Goal: Use online tool/utility: Utilize a website feature to perform a specific function

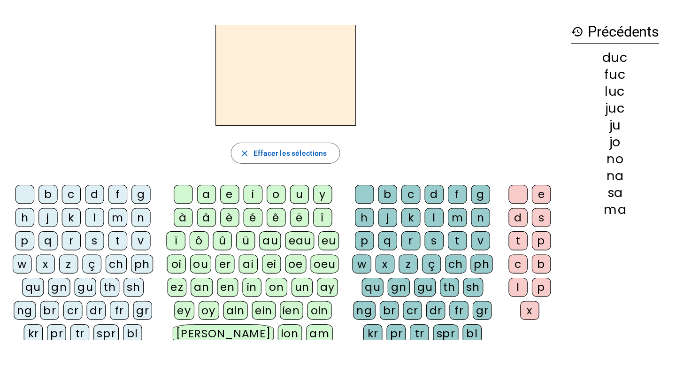
scroll to position [2, 0]
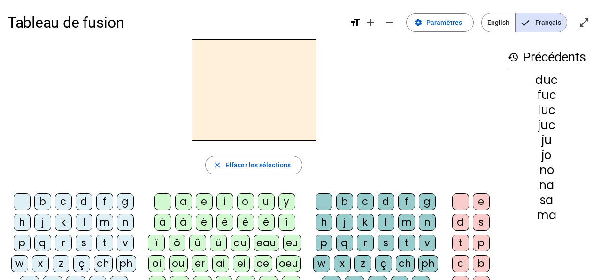
click at [126, 223] on div "n" at bounding box center [125, 222] width 17 height 17
click at [185, 199] on div "a" at bounding box center [183, 201] width 17 height 17
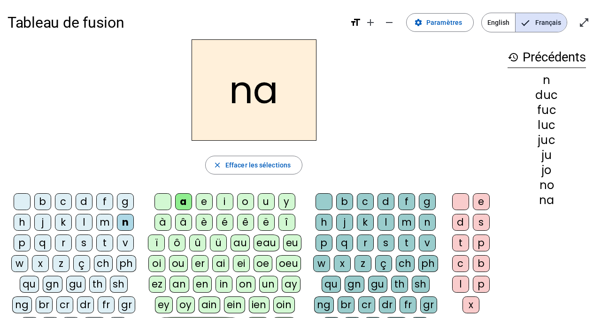
click at [243, 147] on div "na close Effacer les sélections b c d f g h j k l m n p q r s t v w x z ç ch ph…" at bounding box center [254, 221] width 493 height 364
click at [244, 206] on div "o" at bounding box center [245, 201] width 17 height 17
click at [263, 205] on div "u" at bounding box center [266, 201] width 17 height 17
click at [350, 204] on div "b" at bounding box center [344, 201] width 17 height 17
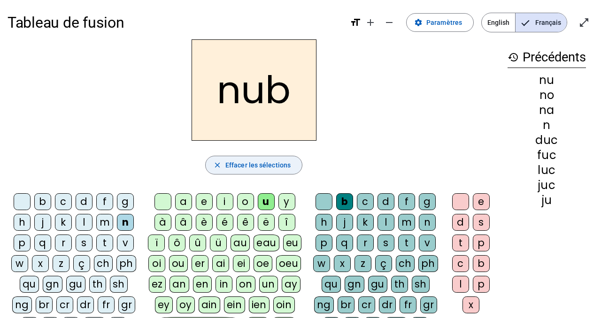
click at [265, 160] on span "Effacer les sélections" at bounding box center [257, 165] width 65 height 11
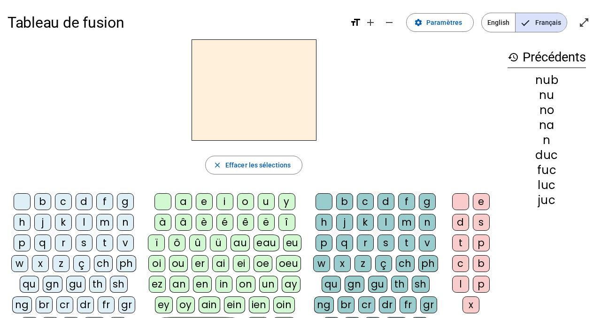
click at [107, 197] on div "f" at bounding box center [104, 201] width 17 height 17
click at [225, 201] on div "i" at bounding box center [224, 201] width 17 height 17
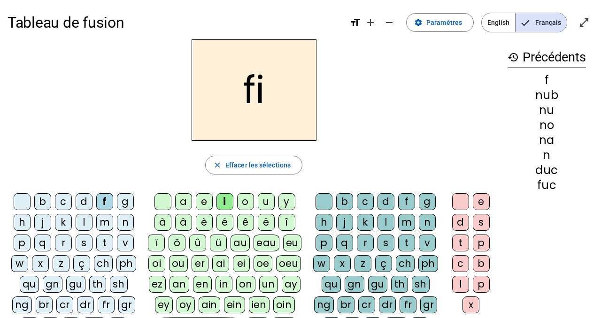
click at [107, 221] on div "m" at bounding box center [104, 222] width 17 height 17
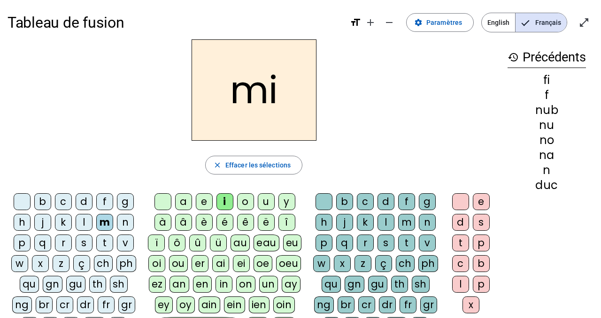
click at [122, 222] on div "n" at bounding box center [125, 222] width 17 height 17
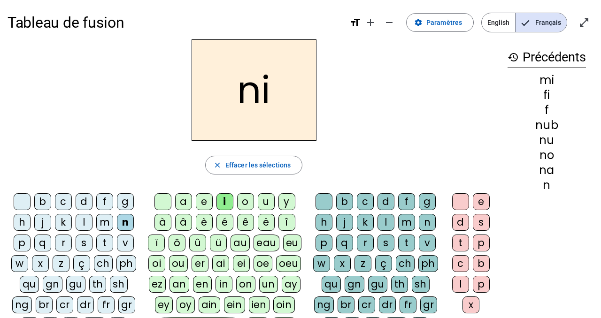
click at [239, 207] on div "o" at bounding box center [245, 201] width 17 height 17
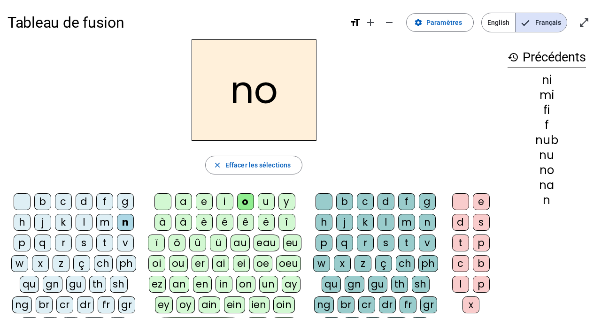
click at [98, 244] on div "t" at bounding box center [104, 243] width 17 height 17
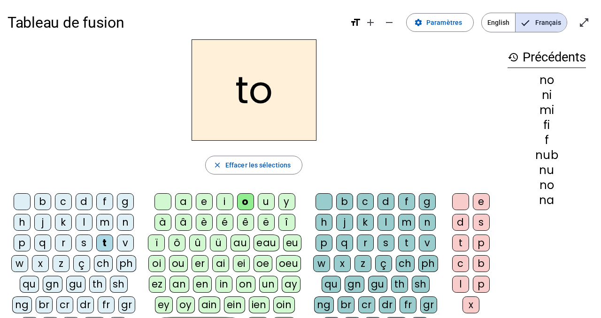
click at [180, 203] on div "a" at bounding box center [183, 201] width 17 height 17
click at [359, 206] on div "c" at bounding box center [365, 201] width 17 height 17
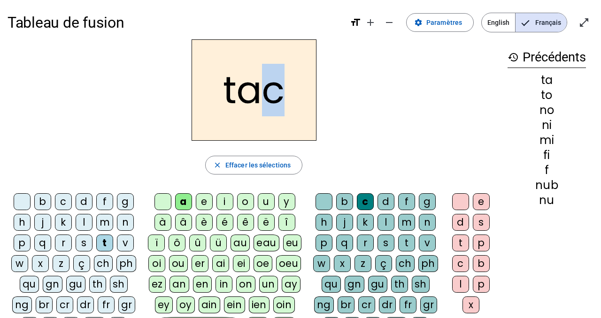
drag, startPoint x: 270, startPoint y: 84, endPoint x: 285, endPoint y: 84, distance: 15.0
click at [285, 84] on h2 "tac" at bounding box center [254, 89] width 125 height 101
click at [243, 164] on span "Effacer les sélections" at bounding box center [257, 165] width 65 height 11
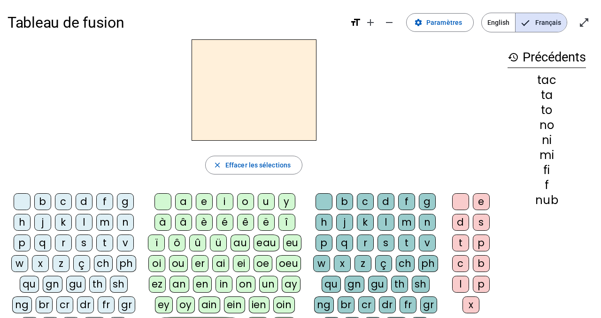
click at [110, 221] on div "m" at bounding box center [104, 222] width 17 height 17
click at [182, 202] on div "a" at bounding box center [183, 201] width 17 height 17
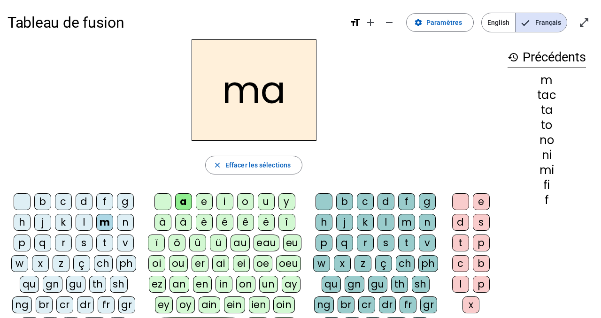
click at [381, 218] on div "l" at bounding box center [386, 222] width 17 height 17
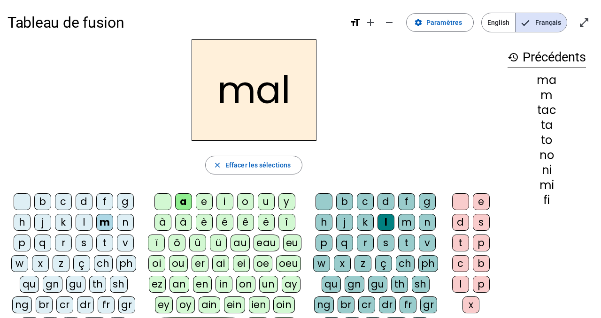
click at [267, 203] on div "u" at bounding box center [266, 201] width 17 height 17
click at [226, 201] on div "i" at bounding box center [224, 201] width 17 height 17
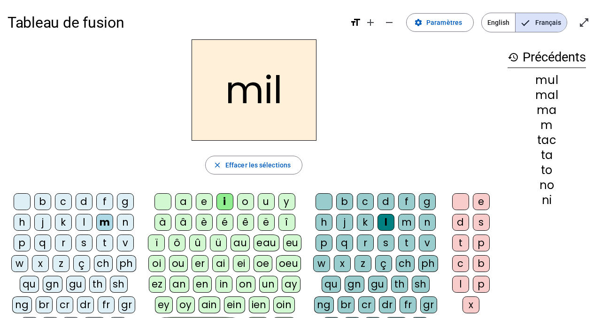
click at [87, 240] on div "s" at bounding box center [84, 243] width 17 height 17
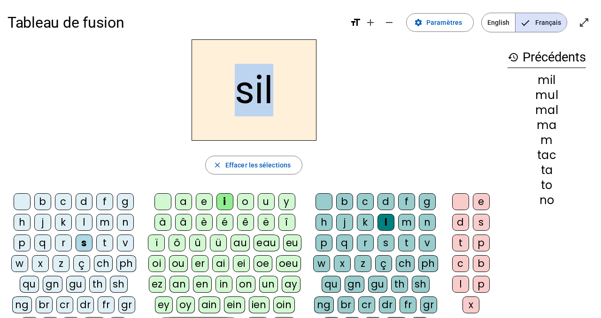
drag, startPoint x: 239, startPoint y: 89, endPoint x: 270, endPoint y: 91, distance: 32.0
click at [270, 91] on h2 "sil" at bounding box center [254, 89] width 125 height 101
click at [323, 102] on div "sil" at bounding box center [254, 89] width 493 height 101
